Goal: Task Accomplishment & Management: Use online tool/utility

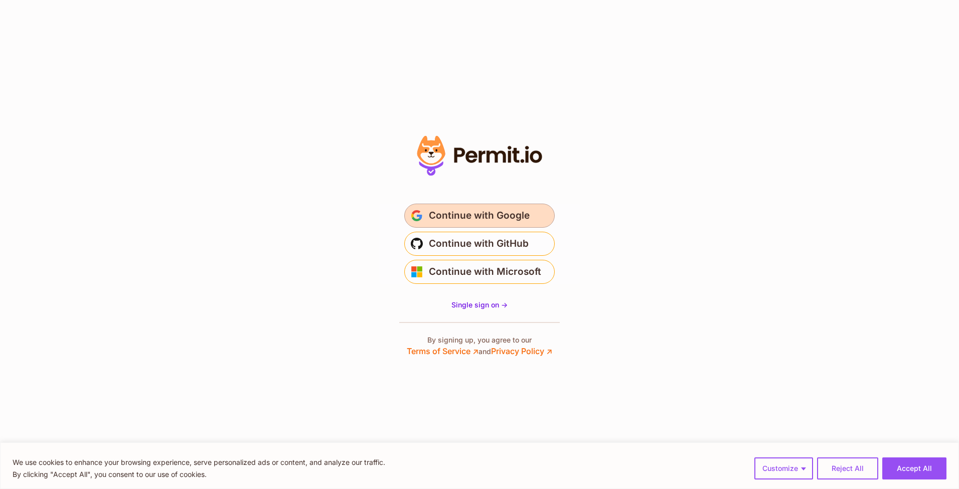
click at [469, 213] on span "Continue with Google" at bounding box center [479, 216] width 101 height 16
click at [521, 218] on span "Continue with Google" at bounding box center [479, 216] width 101 height 16
